Goal: Ask a question

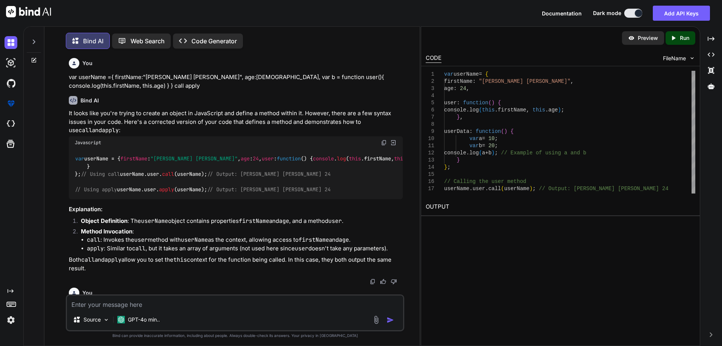
scroll to position [731, 0]
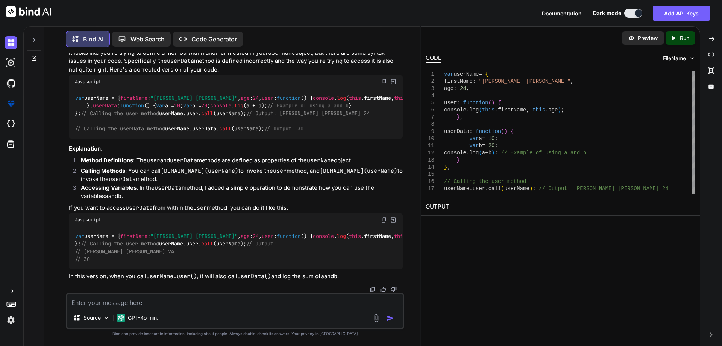
type textarea "h"
type textarea "x"
type textarea "hi"
type textarea "x"
type textarea "hii"
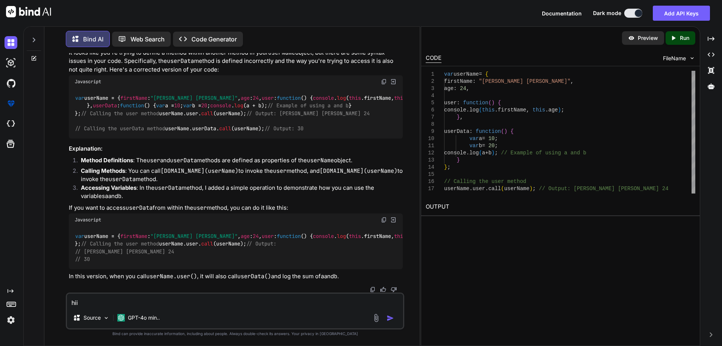
type textarea "x"
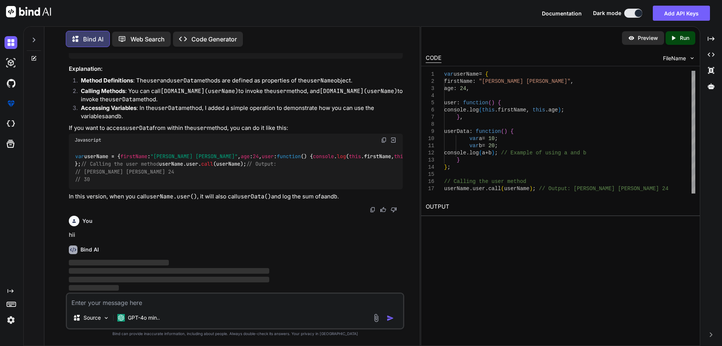
scroll to position [1040, 0]
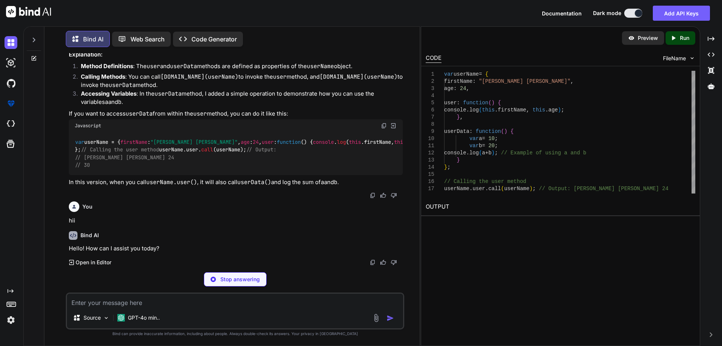
type textarea "x"
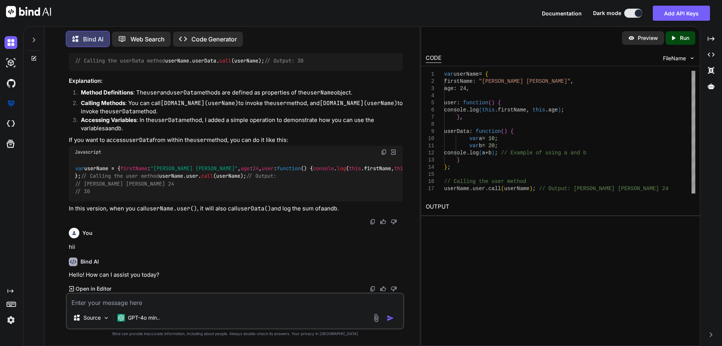
scroll to position [1028, 0]
type textarea "a"
type textarea "x"
type textarea "al"
type textarea "x"
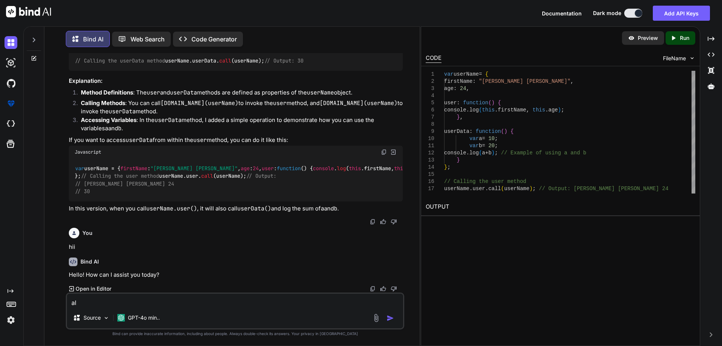
type textarea "all"
type textarea "x"
type textarea "all"
type textarea "x"
type textarea "all R"
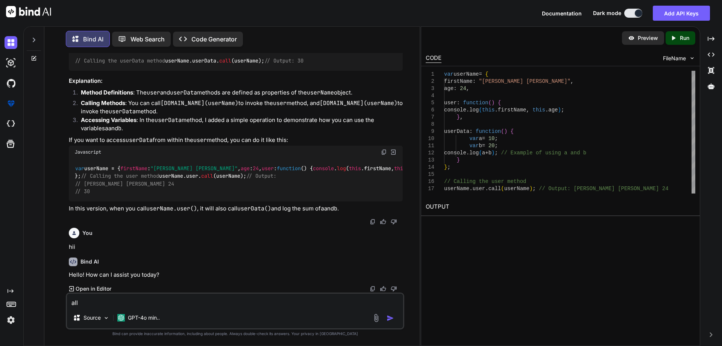
type textarea "x"
type textarea "all Re"
type textarea "x"
type textarea "all Rea"
type textarea "x"
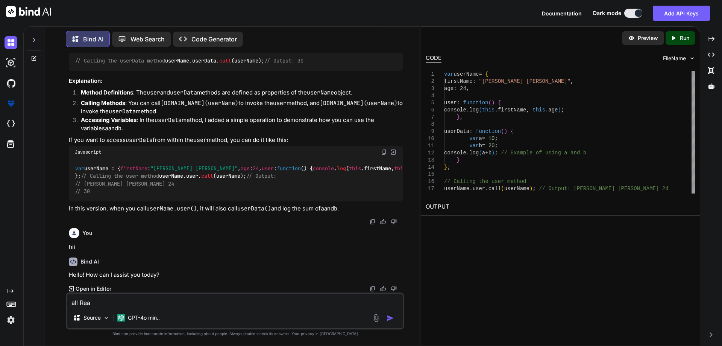
type textarea "all Reac"
type textarea "x"
type textarea "all Reac"
type textarea "x"
type textarea "all Reac"
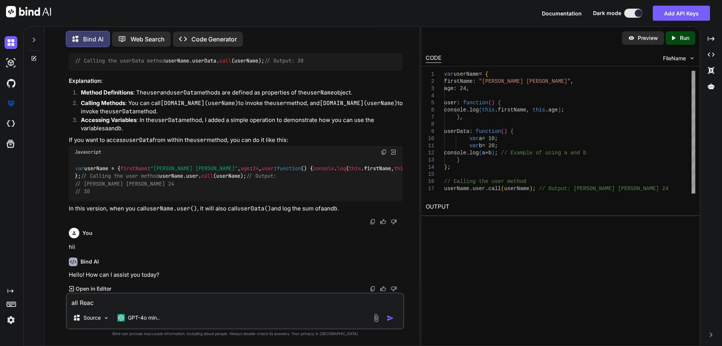
type textarea "x"
type textarea "all React"
type textarea "x"
type textarea "all React"
type textarea "x"
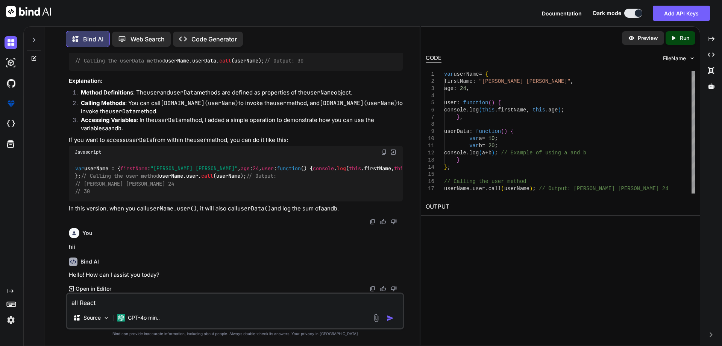
type textarea "all React i"
type textarea "x"
type textarea "all React in"
type textarea "x"
type textarea "all React int"
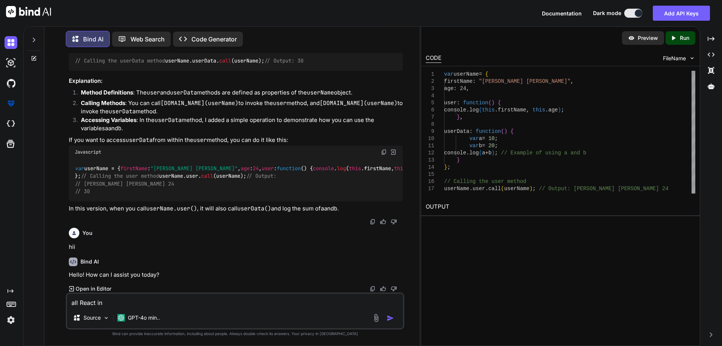
type textarea "x"
type textarea "all React inte"
type textarea "x"
type textarea "all React inter"
type textarea "x"
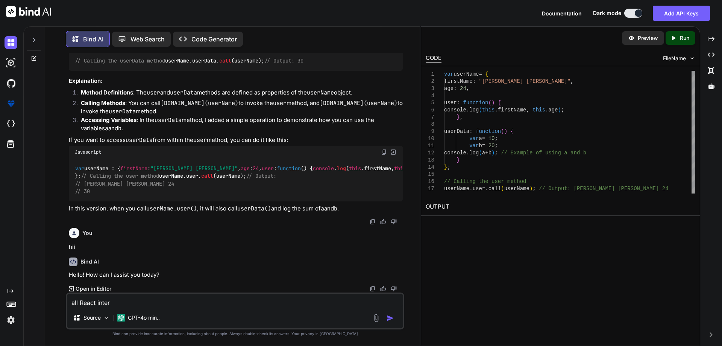
type textarea "all React interv"
type textarea "x"
type textarea "all React intervi"
type textarea "x"
type textarea "all React intervie"
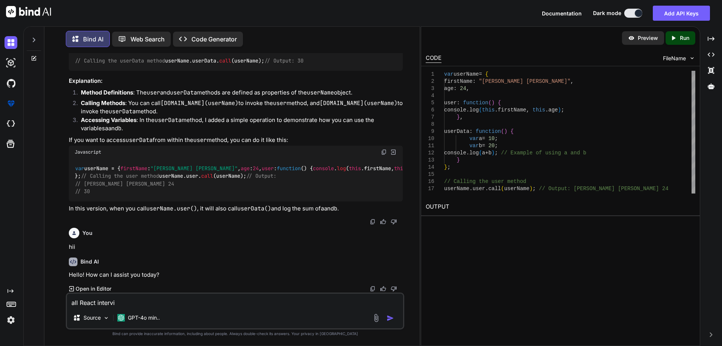
type textarea "x"
type textarea "all React interview"
type textarea "x"
type textarea "all React intervie"
type textarea "x"
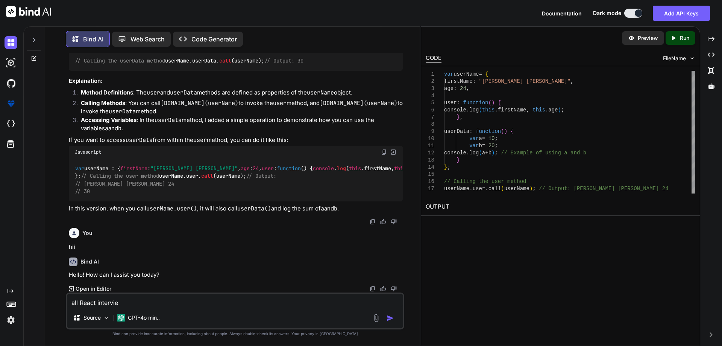
type textarea "all React intervi"
type textarea "x"
type textarea "all React interv"
type textarea "x"
type textarea "all React inter"
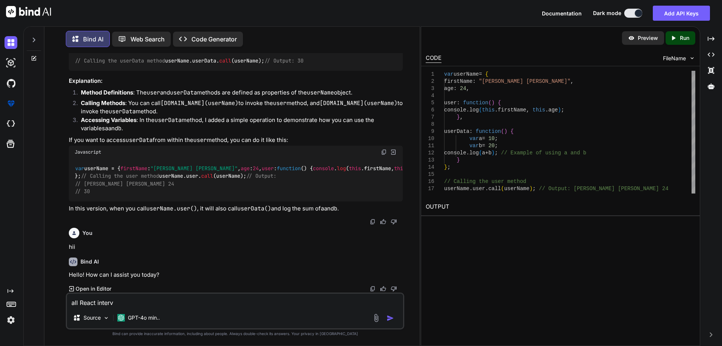
type textarea "x"
type textarea "all React inte"
type textarea "x"
type textarea "all React int"
type textarea "x"
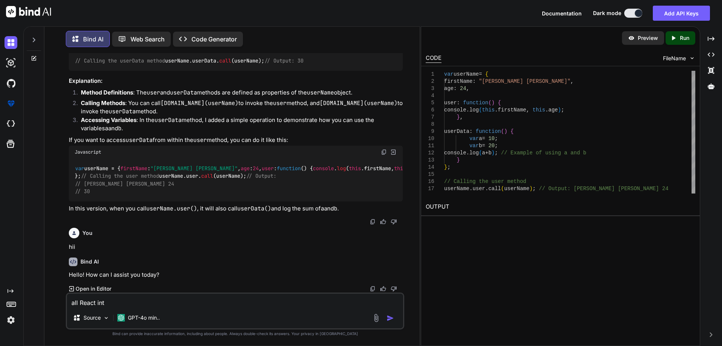
type textarea "all React in"
type textarea "x"
type textarea "all React i"
type textarea "x"
type textarea "all React"
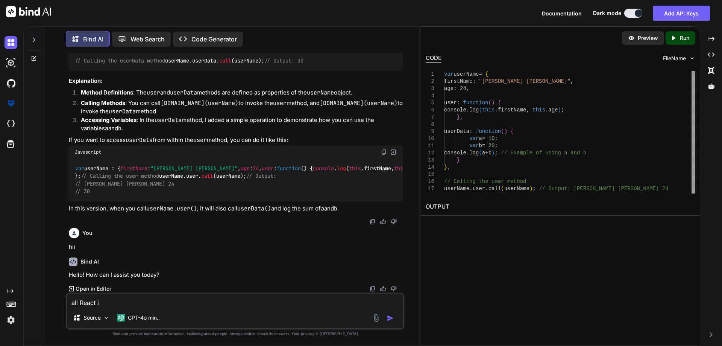
type textarea "x"
type textarea "all React"
type textarea "x"
type textarea "all Reac"
type textarea "x"
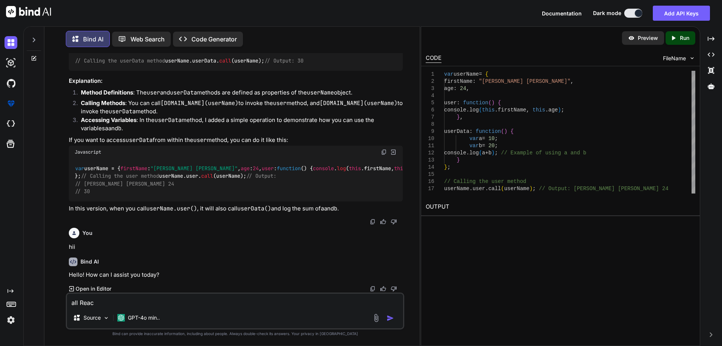
type textarea "all React"
type textarea "x"
type textarea "all React"
type textarea "x"
type textarea "all React i"
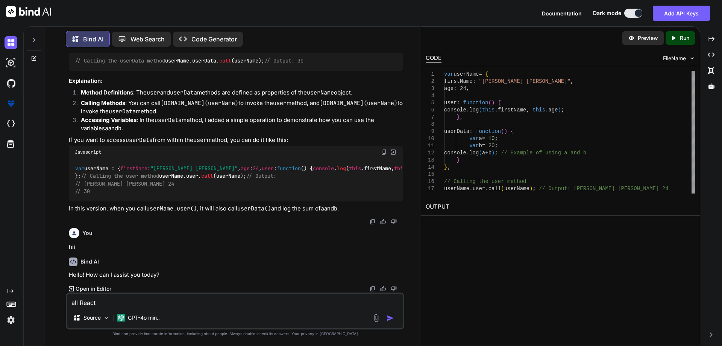
type textarea "x"
type textarea "all React in"
type textarea "x"
type textarea "all React int"
type textarea "x"
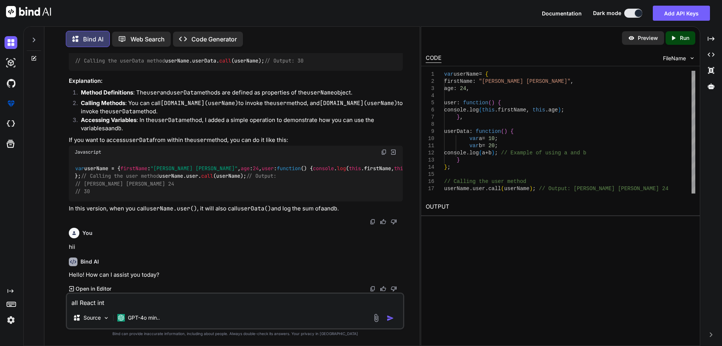
type textarea "all React inte"
type textarea "x"
type textarea "all React inter"
type textarea "x"
type textarea "all React interv"
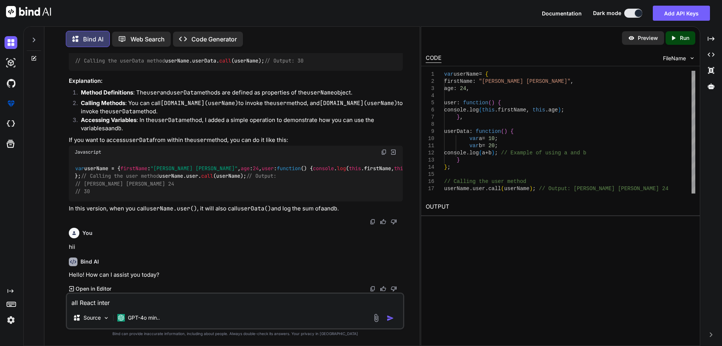
type textarea "x"
type textarea "all React intervi"
type textarea "x"
type textarea "all React intervie"
type textarea "x"
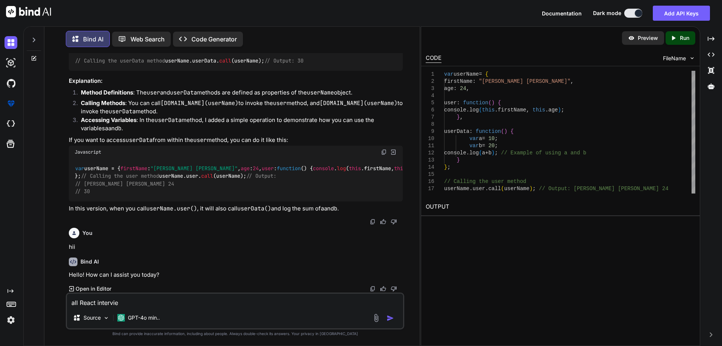
type textarea "all React interview"
type textarea "x"
type textarea "all React interview"
type textarea "x"
type textarea "all React interview q"
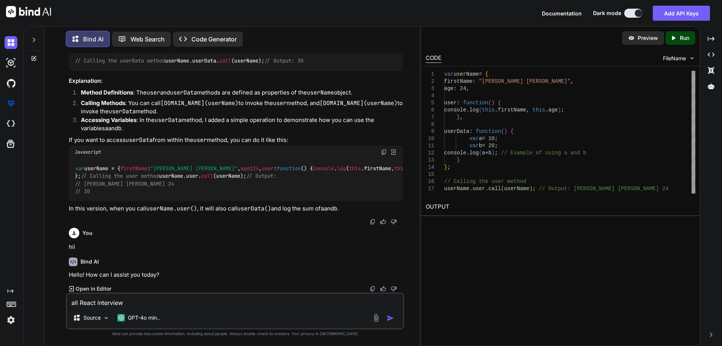
type textarea "x"
type textarea "all React interview qu"
type textarea "x"
type textarea "all React interview qus"
type textarea "x"
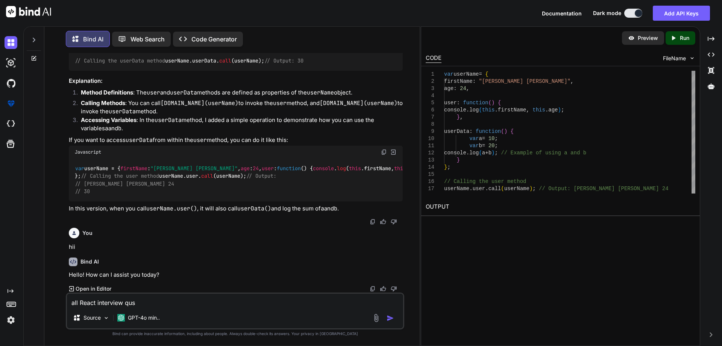
type textarea "all React interview qust"
type textarea "x"
type textarea "all React interview qusti"
type textarea "x"
type textarea "all React interview qustio"
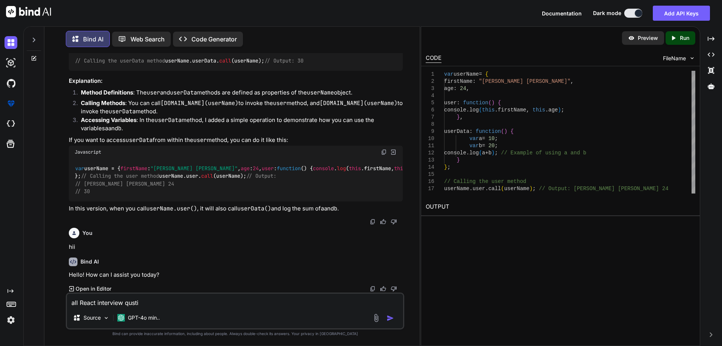
type textarea "x"
type textarea "all React interview qustion"
type textarea "x"
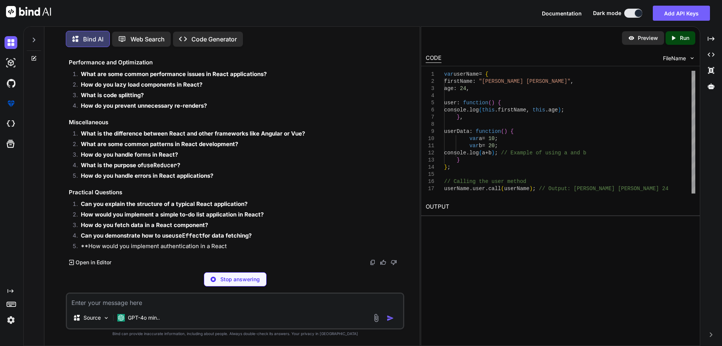
scroll to position [1434, 0]
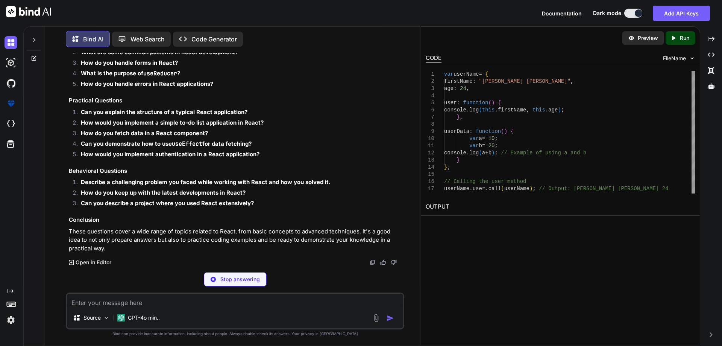
type textarea "x"
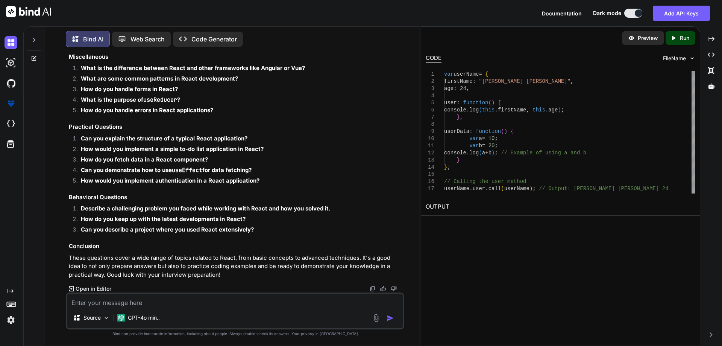
scroll to position [1785, 0]
click at [92, 296] on textarea at bounding box center [235, 300] width 336 height 14
